Goal: Task Accomplishment & Management: Manage account settings

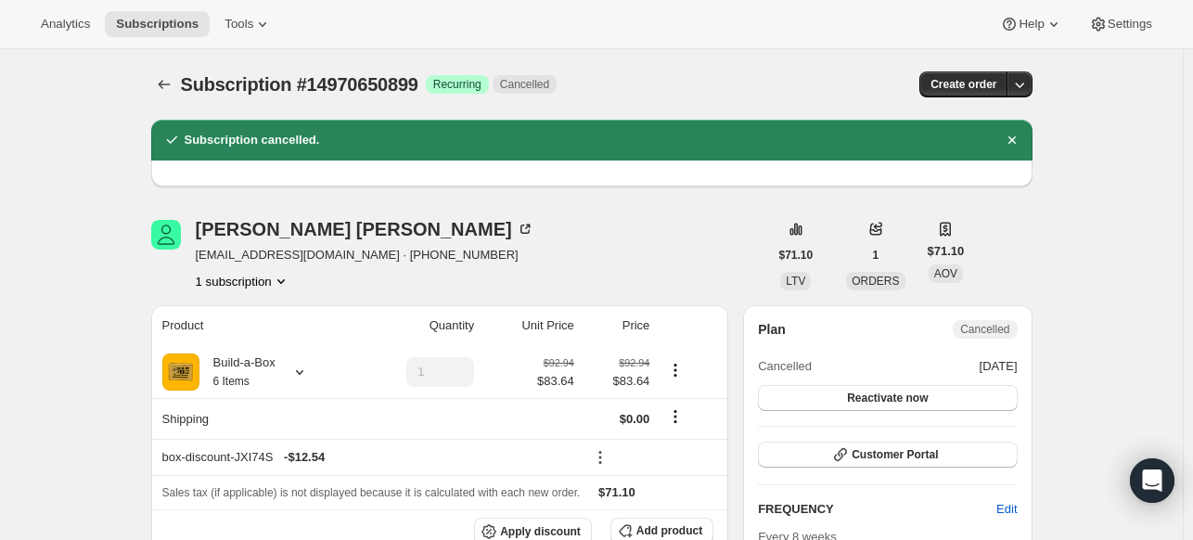
scroll to position [185, 0]
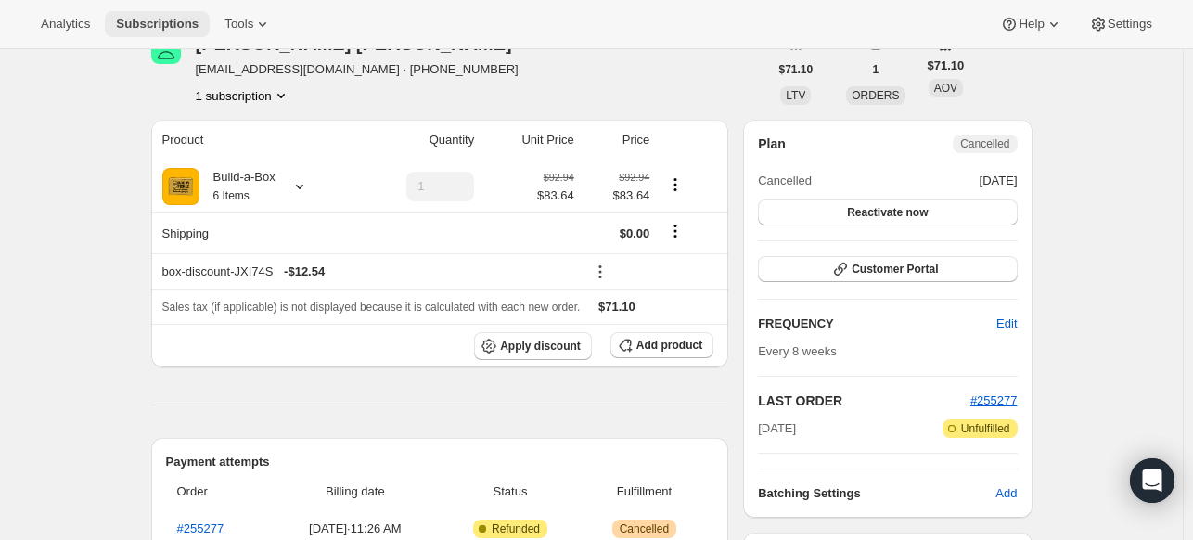
click at [198, 19] on span "Subscriptions" at bounding box center [157, 24] width 83 height 15
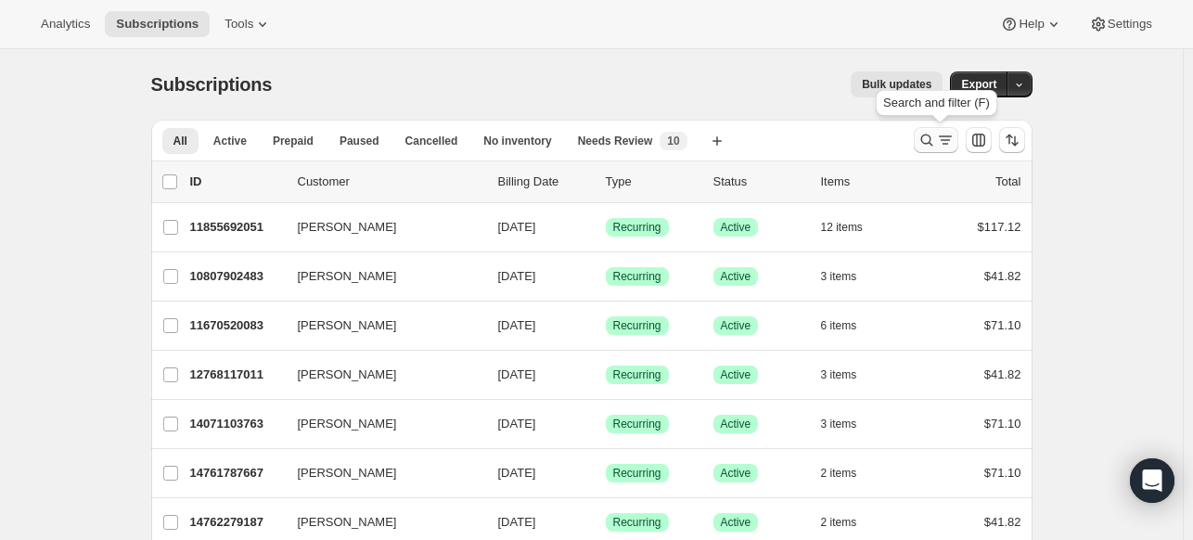
click at [936, 145] on icon "Search and filter results" at bounding box center [926, 140] width 19 height 19
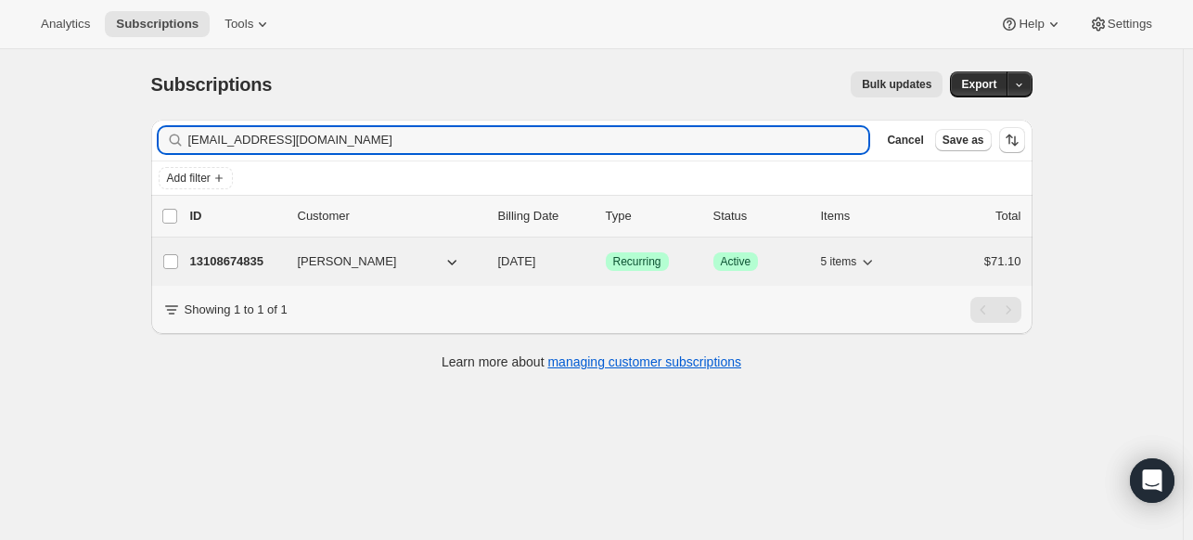
type input "[EMAIL_ADDRESS][DOMAIN_NAME]"
click at [251, 258] on p "13108674835" at bounding box center [236, 261] width 93 height 19
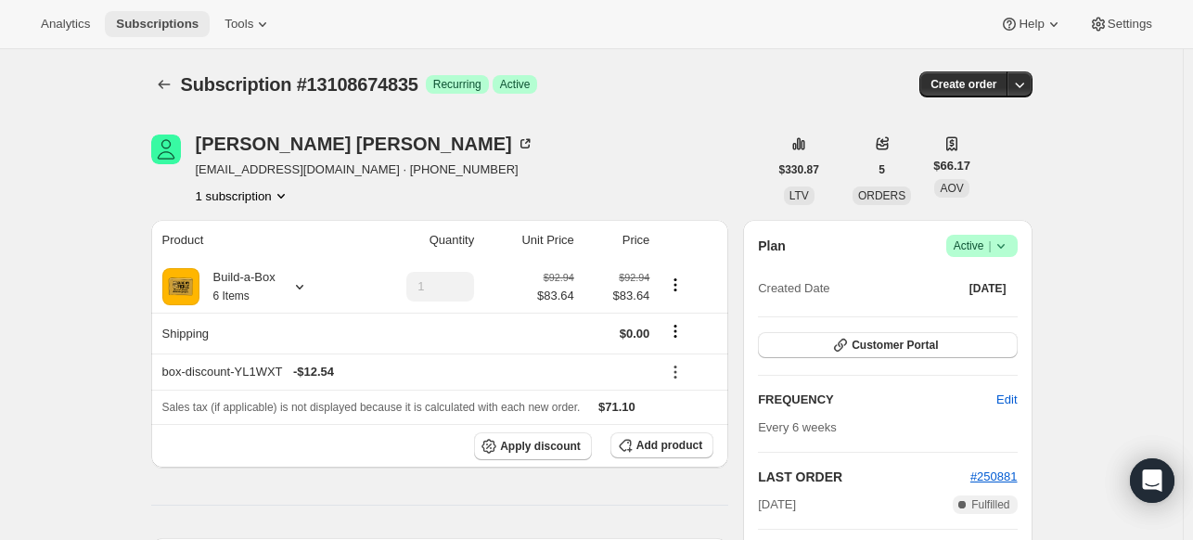
click at [138, 29] on span "Subscriptions" at bounding box center [157, 24] width 83 height 15
